Goal: Information Seeking & Learning: Learn about a topic

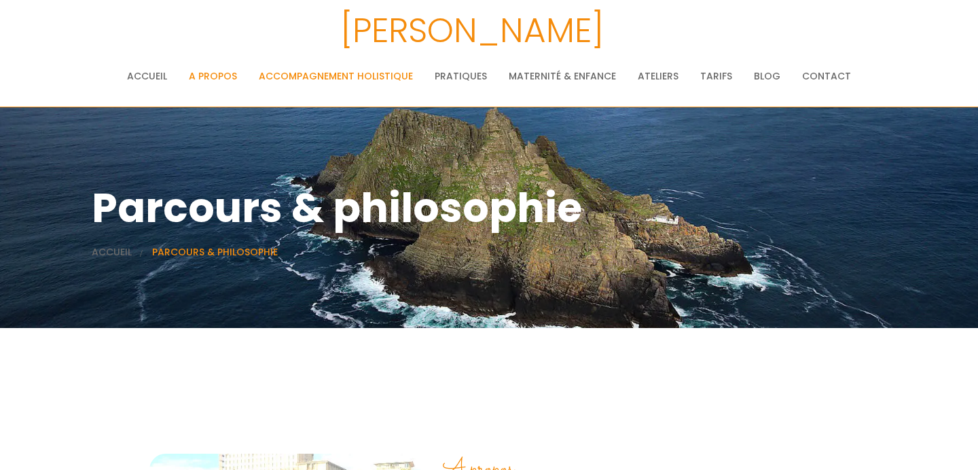
click at [314, 80] on link "Accompagnement holistique" at bounding box center [336, 75] width 154 height 27
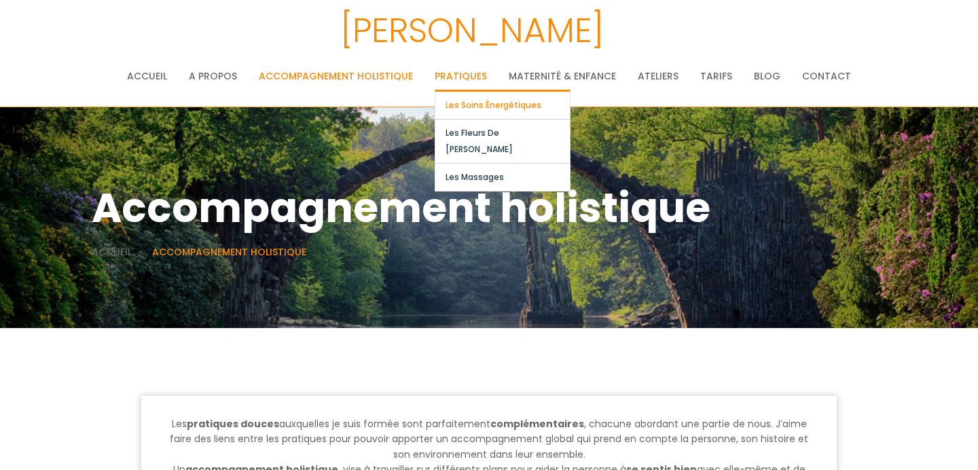
click at [471, 100] on link "Les soins énergétiques" at bounding box center [502, 105] width 134 height 27
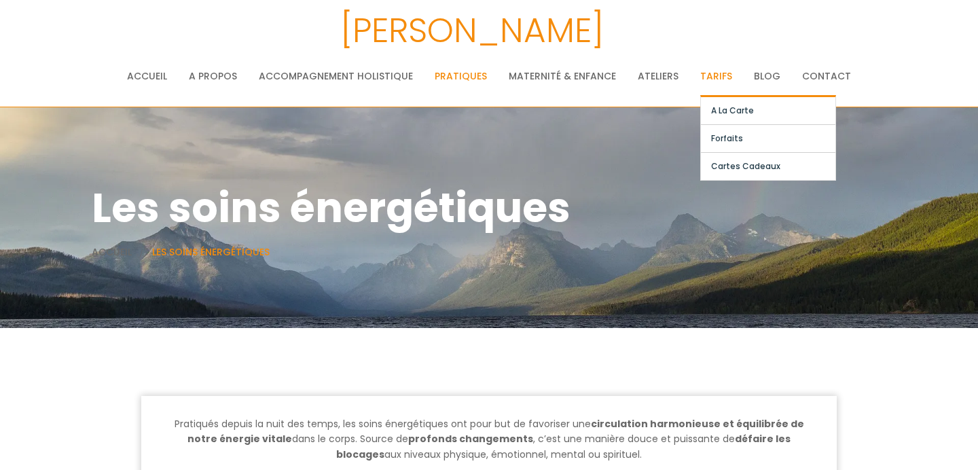
click at [724, 75] on link "Tarifs" at bounding box center [716, 75] width 32 height 27
click at [714, 111] on link "A la carte" at bounding box center [768, 110] width 134 height 27
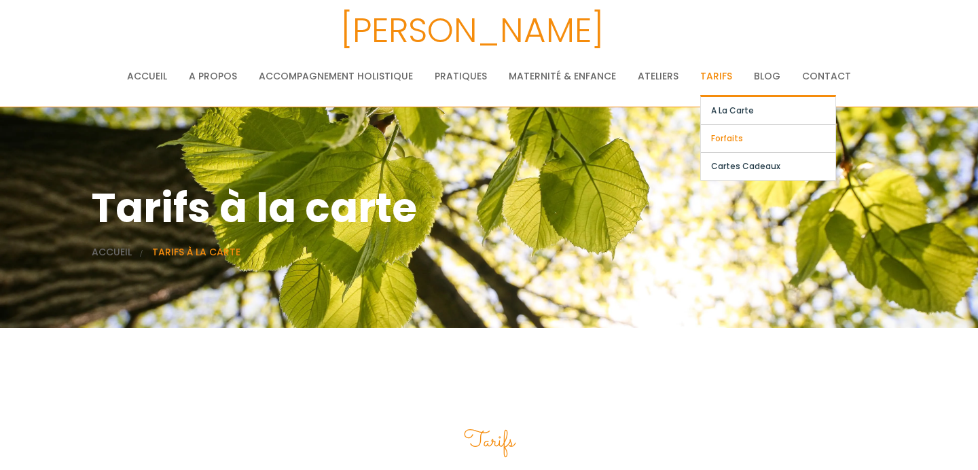
click at [720, 136] on link "Forfaits" at bounding box center [768, 138] width 134 height 27
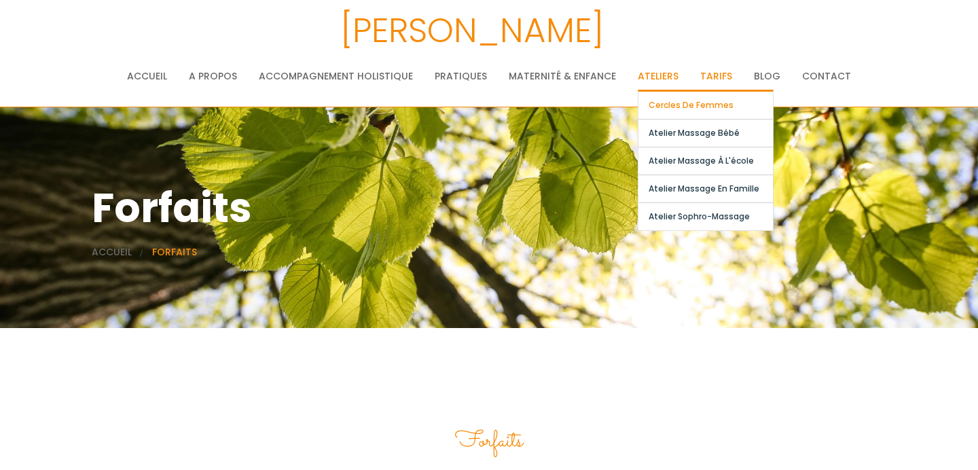
click at [656, 103] on link "Cercles de femmes" at bounding box center [705, 105] width 134 height 27
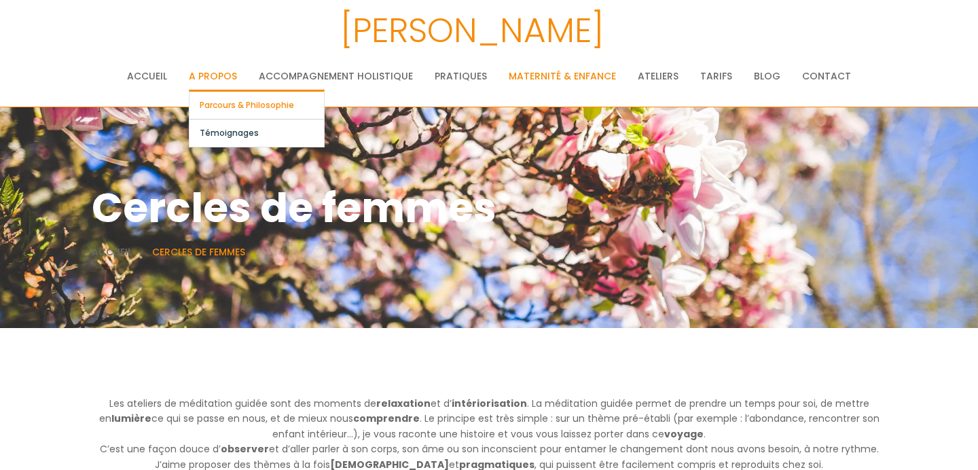
click at [232, 100] on link "Parcours & philosophie" at bounding box center [256, 105] width 134 height 27
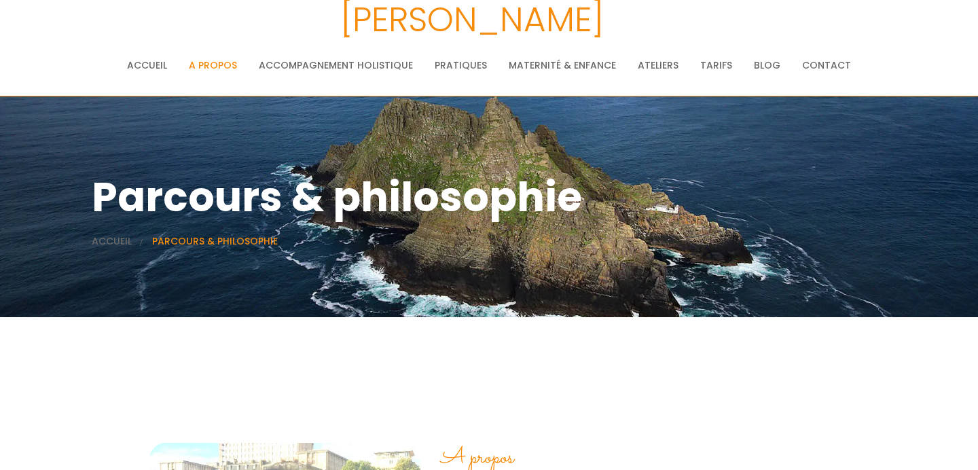
scroll to position [12, 0]
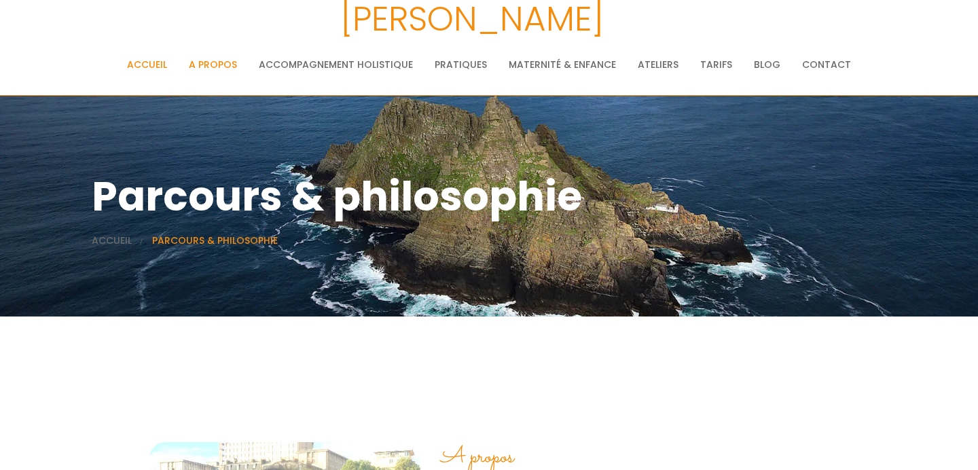
click at [151, 60] on link "Accueil" at bounding box center [147, 64] width 40 height 27
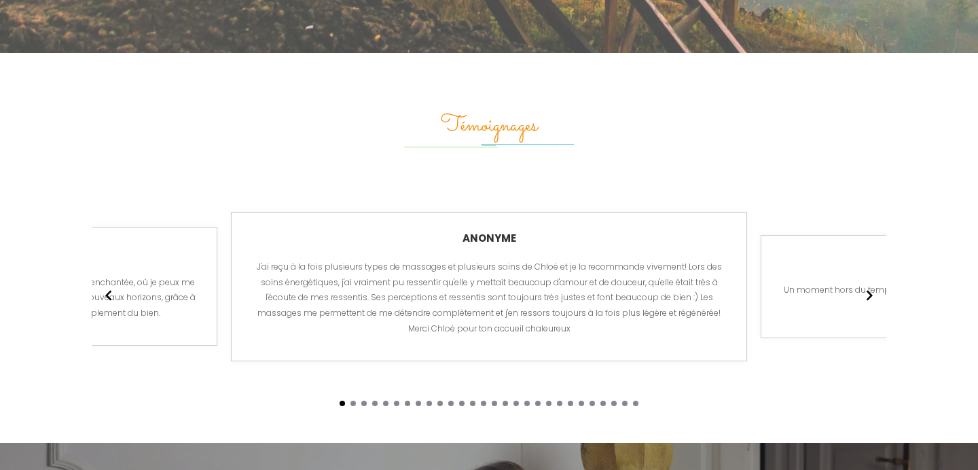
scroll to position [2615, 0]
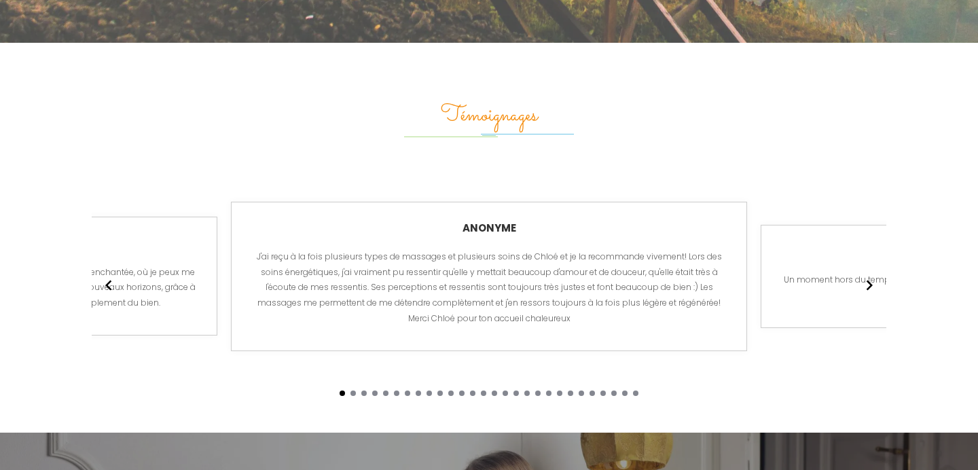
click at [873, 273] on icon "Arrow pointing to the right" at bounding box center [869, 285] width 20 height 24
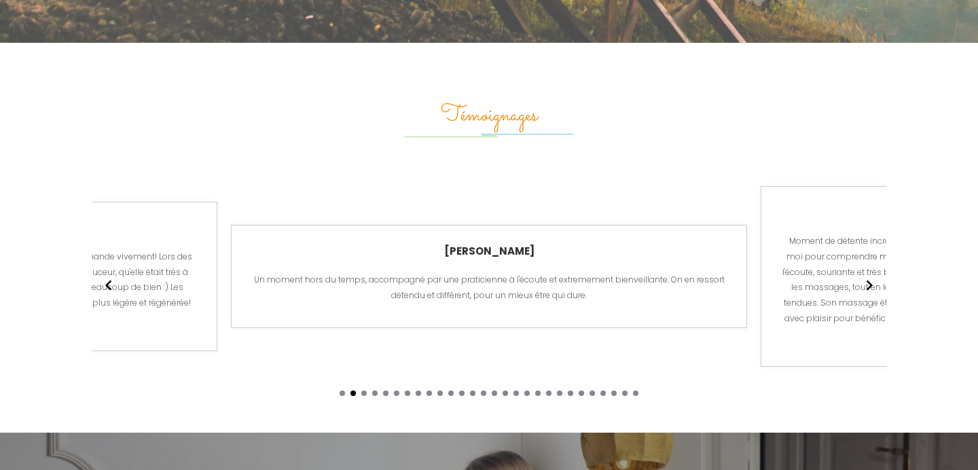
click at [870, 280] on icon "Arrow pointing to the right" at bounding box center [869, 285] width 6 height 10
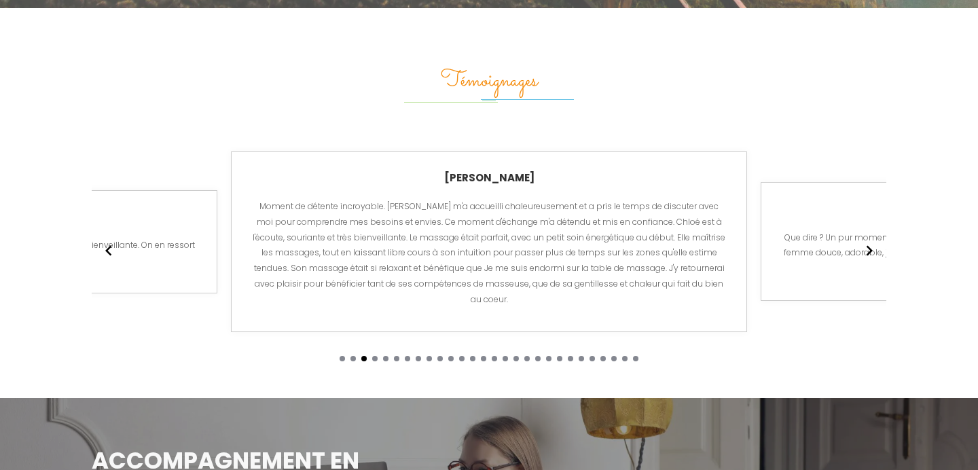
scroll to position [2656, 0]
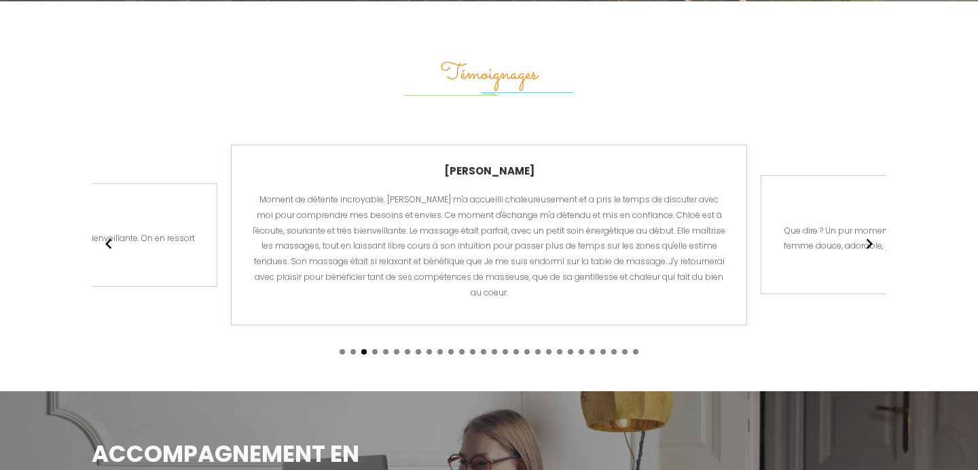
click at [870, 238] on icon "Arrow pointing to the right" at bounding box center [869, 243] width 6 height 10
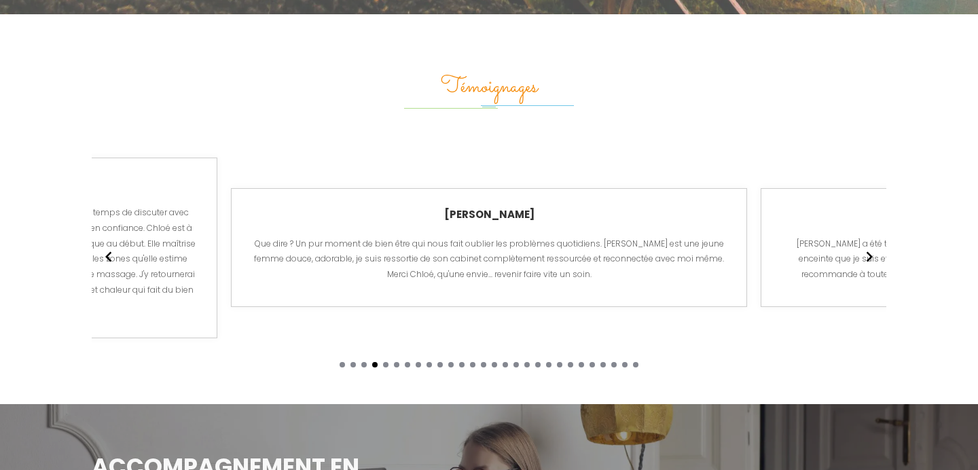
scroll to position [2639, 0]
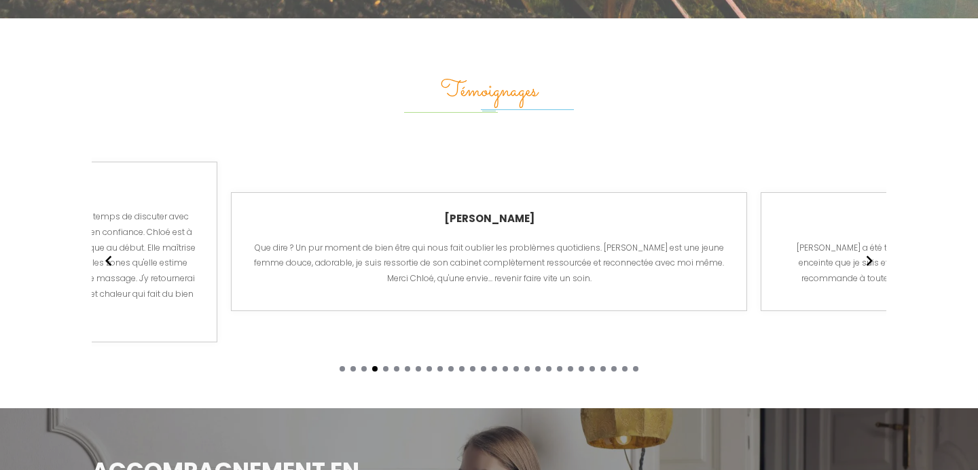
click at [872, 255] on icon "Arrow pointing to the right" at bounding box center [869, 260] width 6 height 10
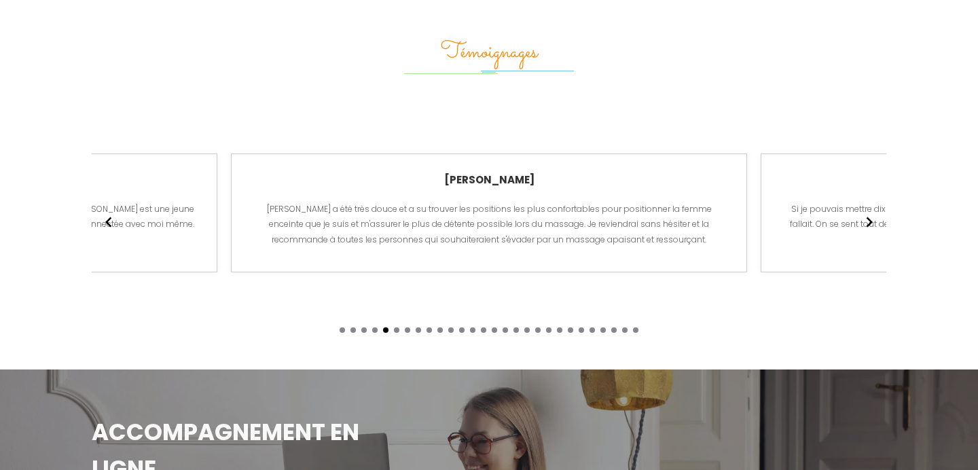
scroll to position [2671, 0]
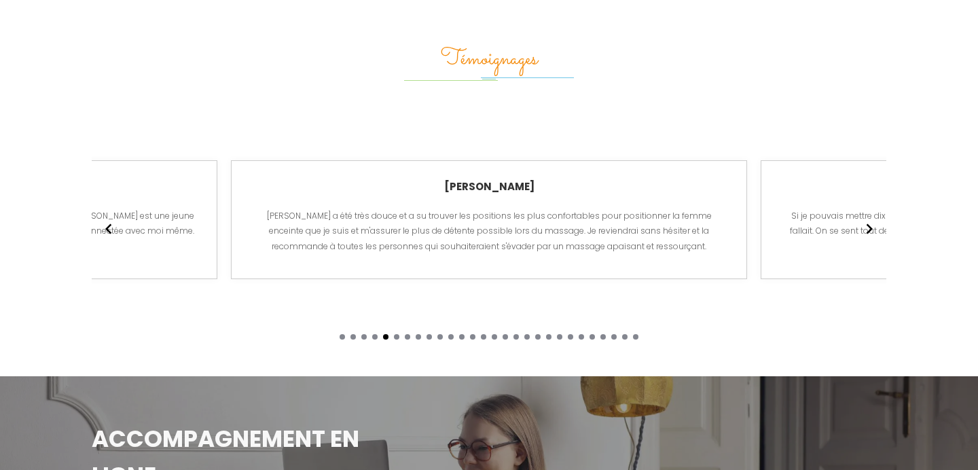
click at [870, 223] on icon "Arrow pointing to the right" at bounding box center [869, 228] width 6 height 10
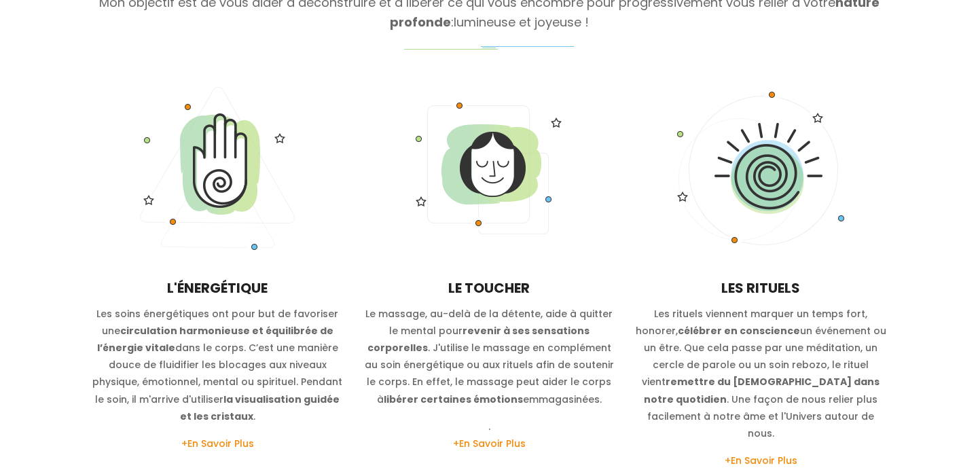
scroll to position [1426, 0]
